Goal: Check status

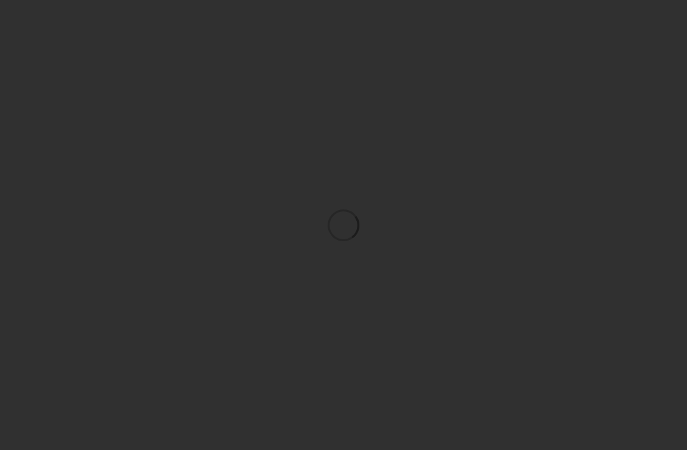
scroll to position [41, 0]
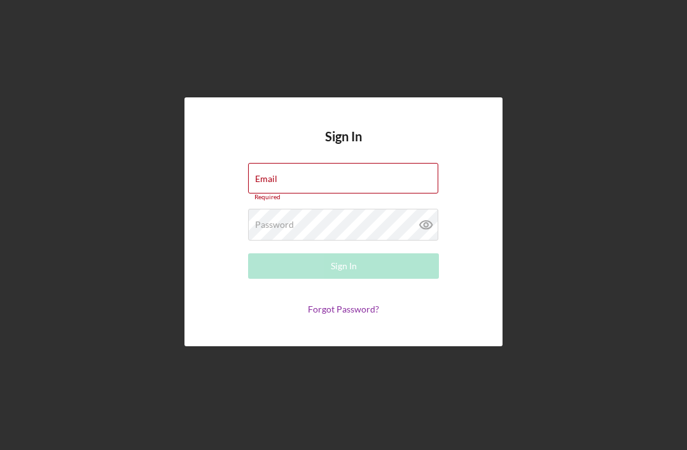
click at [298, 163] on div "Email Required" at bounding box center [343, 182] width 191 height 38
click at [340, 163] on input "Email" at bounding box center [343, 178] width 190 height 31
type input "[EMAIL_ADDRESS][DOMAIN_NAME]"
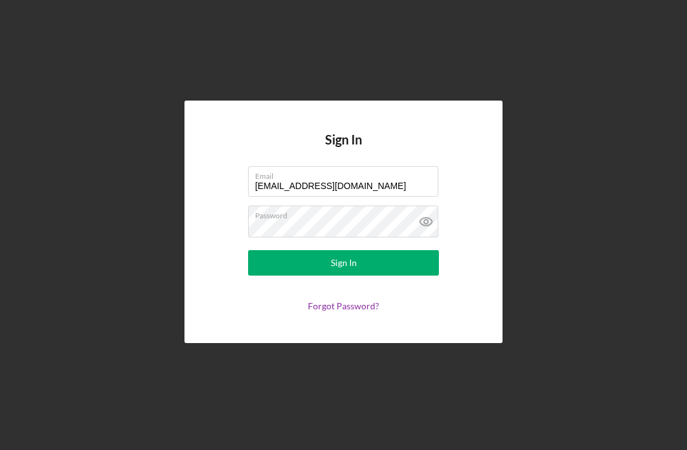
click at [343, 250] on button "Sign In" at bounding box center [343, 262] width 191 height 25
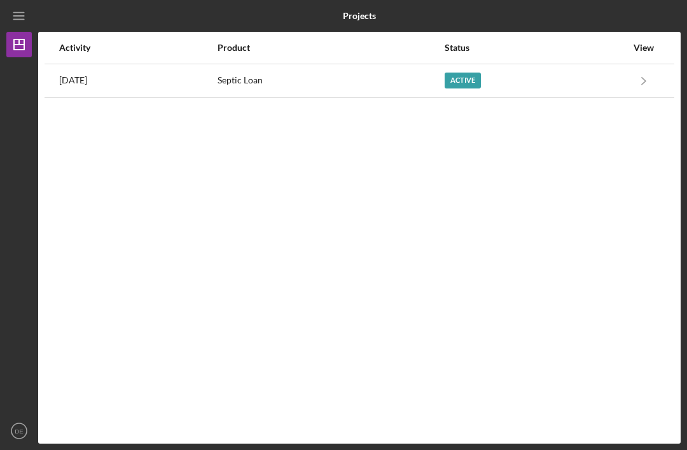
click at [481, 73] on div "Active" at bounding box center [463, 81] width 36 height 16
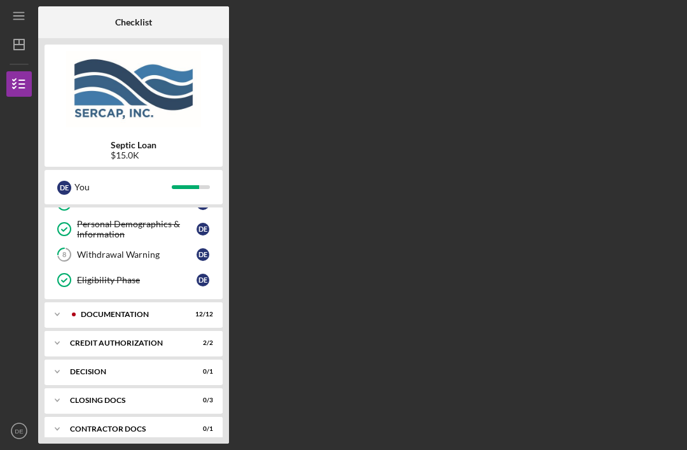
scroll to position [169, 0]
click at [133, 250] on div "Withdrawal Warning" at bounding box center [137, 255] width 120 height 10
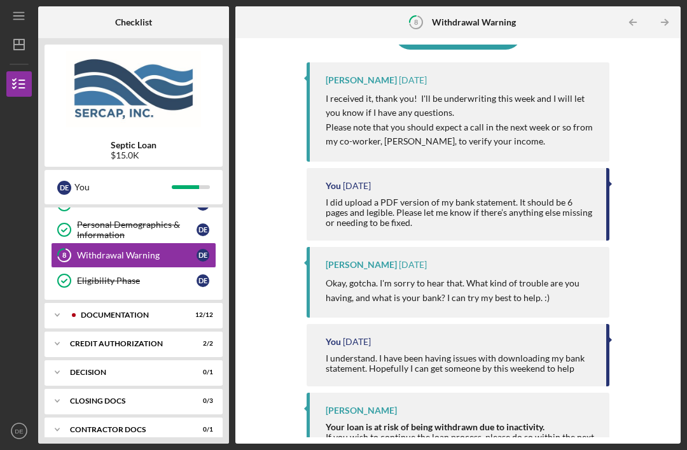
scroll to position [45, 0]
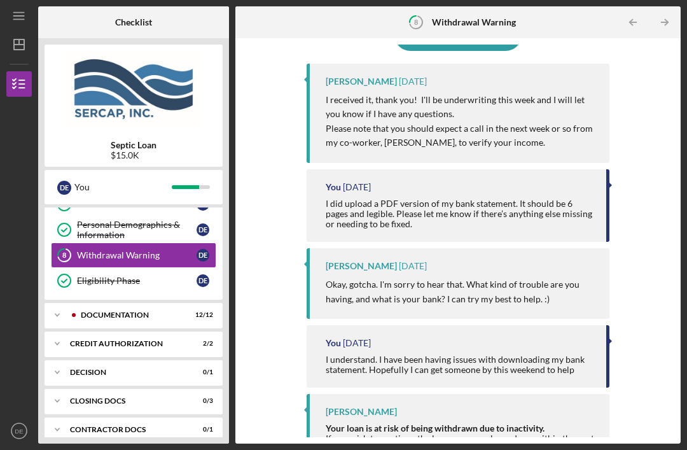
click at [410, 433] on div "If you wish to continue the loan process, please do so within the next 2 weeks.…" at bounding box center [461, 453] width 271 height 41
click at [308, 394] on div "[PERSON_NAME] Your loan is at risk of being withdrawn due to inactivity. If you…" at bounding box center [458, 442] width 303 height 97
click at [156, 311] on div "Documentation" at bounding box center [131, 315] width 101 height 8
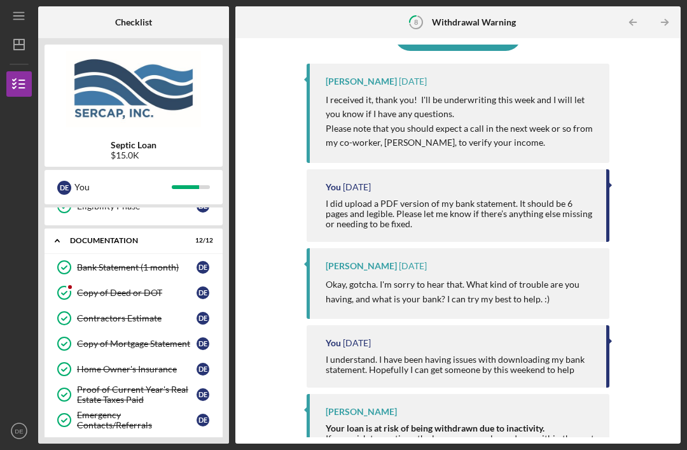
scroll to position [242, 0]
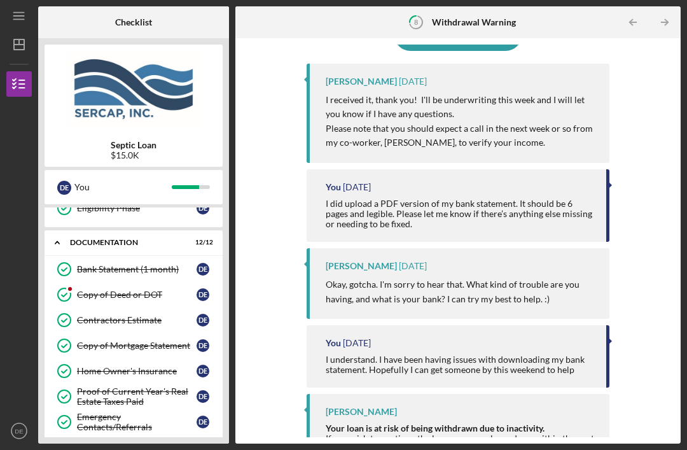
click at [78, 279] on icon "Copy of Deed or DOT" at bounding box center [64, 295] width 32 height 32
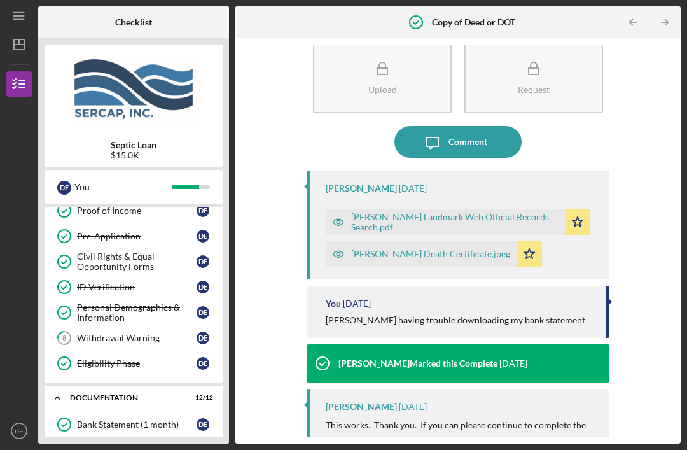
scroll to position [-20, 0]
